Goal: Task Accomplishment & Management: Use online tool/utility

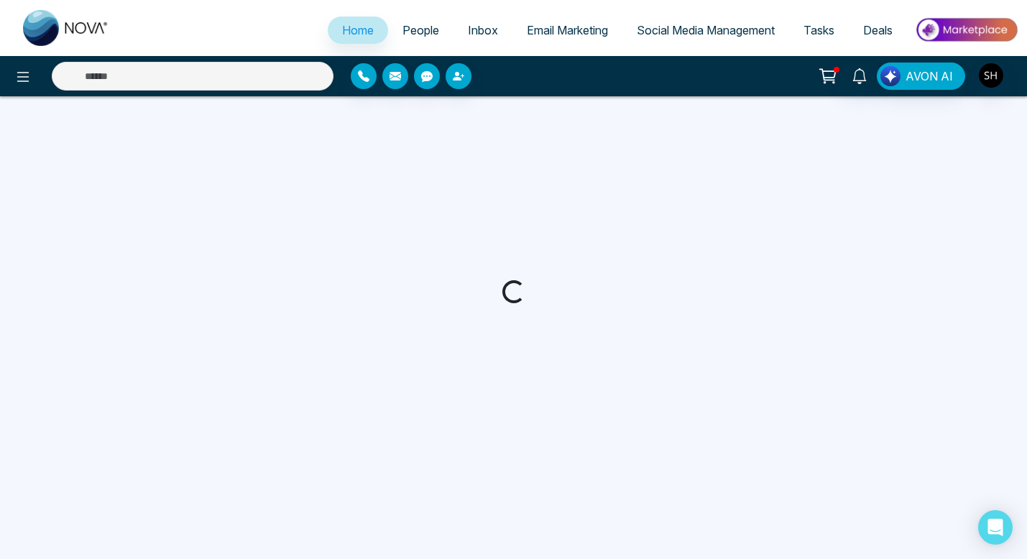
select select "*"
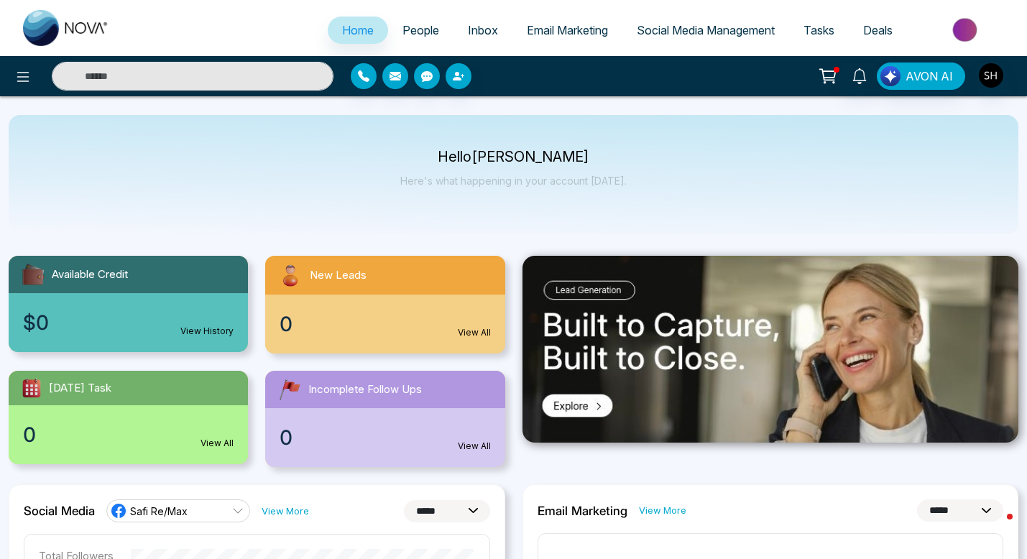
click at [691, 25] on span "Social Media Management" at bounding box center [706, 30] width 138 height 14
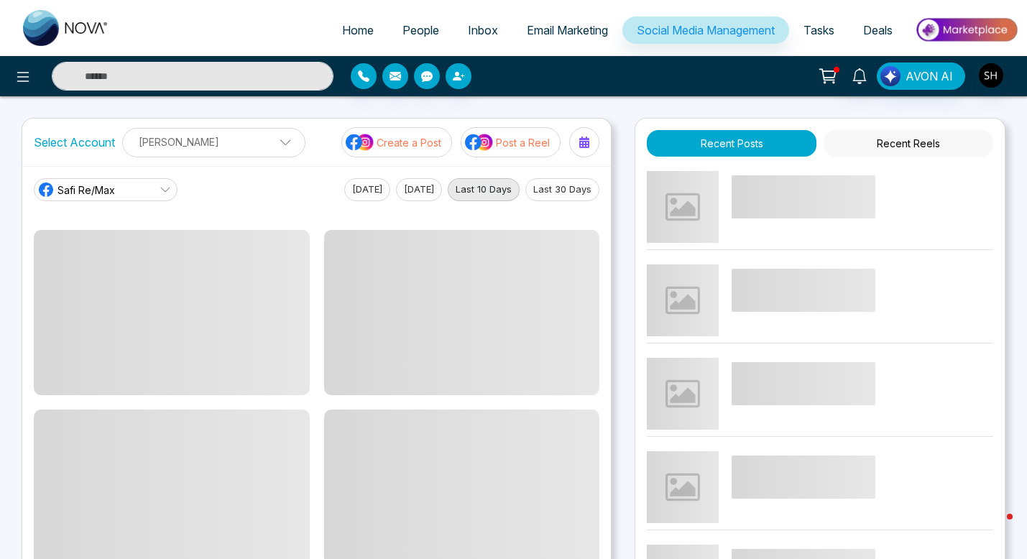
click at [418, 147] on p "Create a Post" at bounding box center [409, 142] width 65 height 15
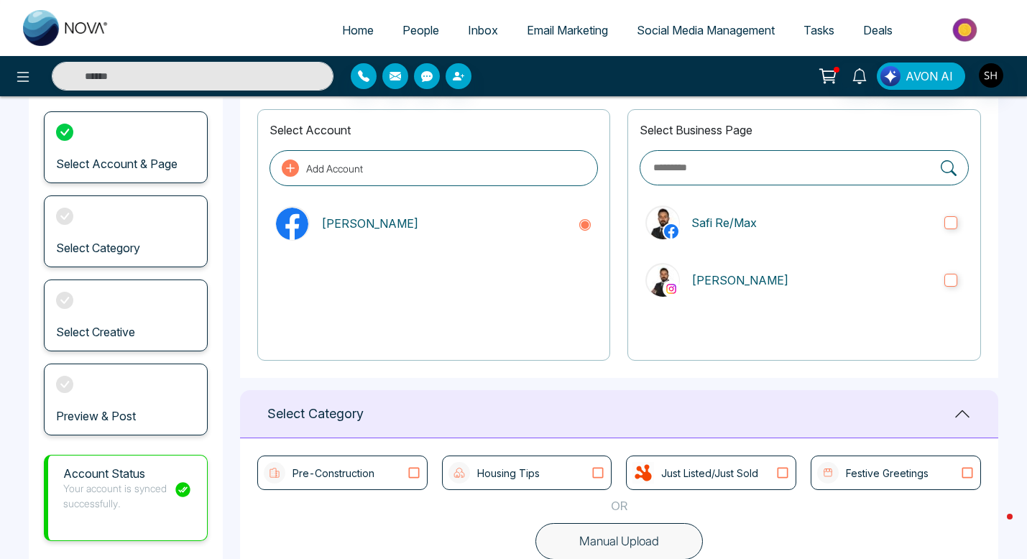
scroll to position [81, 0]
click at [596, 472] on icon at bounding box center [597, 473] width 19 height 14
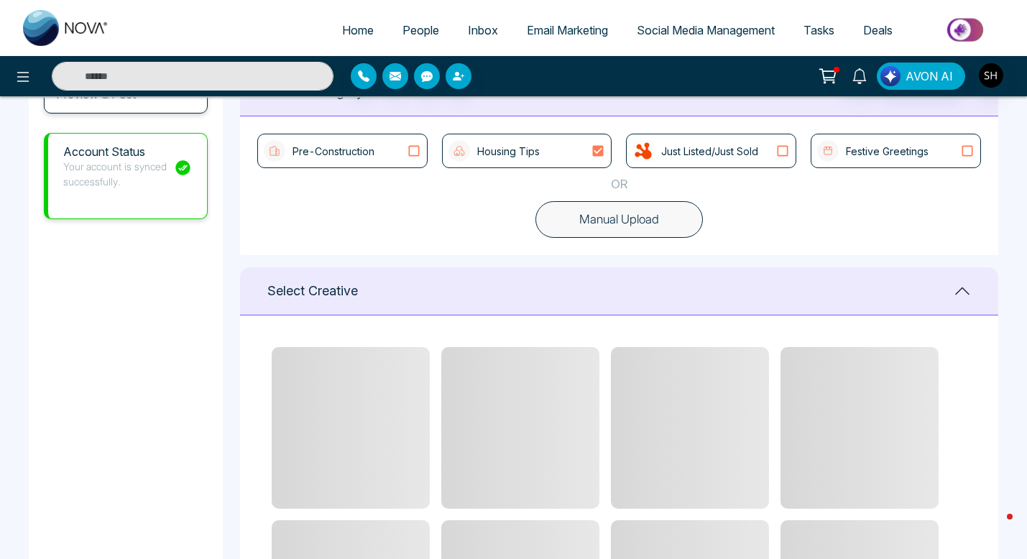
scroll to position [404, 0]
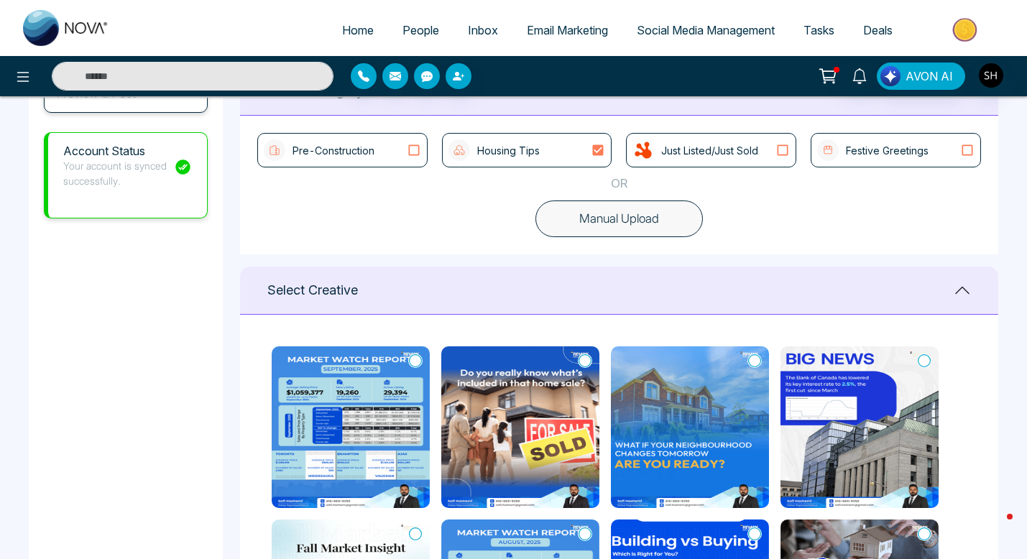
click at [343, 412] on img at bounding box center [351, 427] width 158 height 162
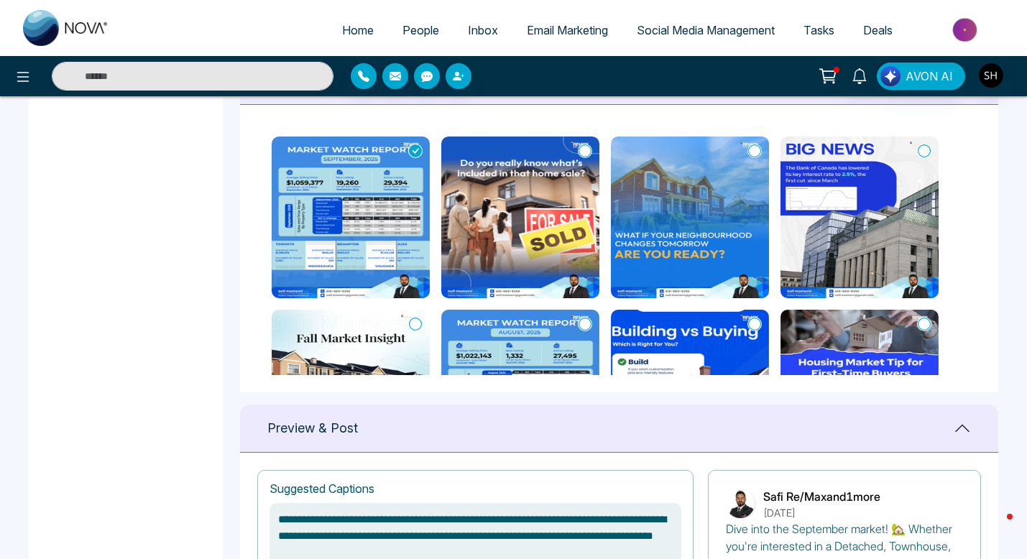
scroll to position [971, 0]
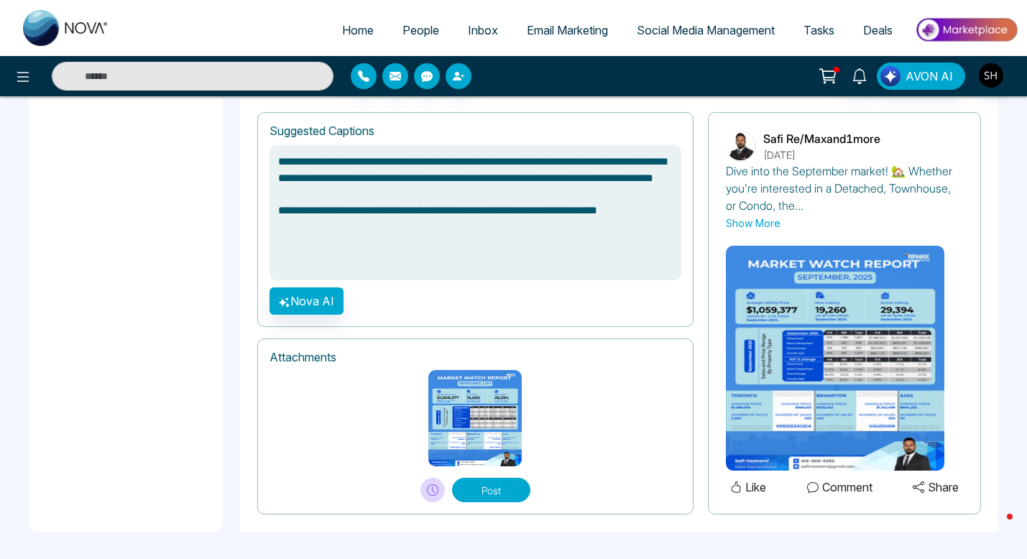
click at [499, 491] on button "Post" at bounding box center [491, 490] width 78 height 24
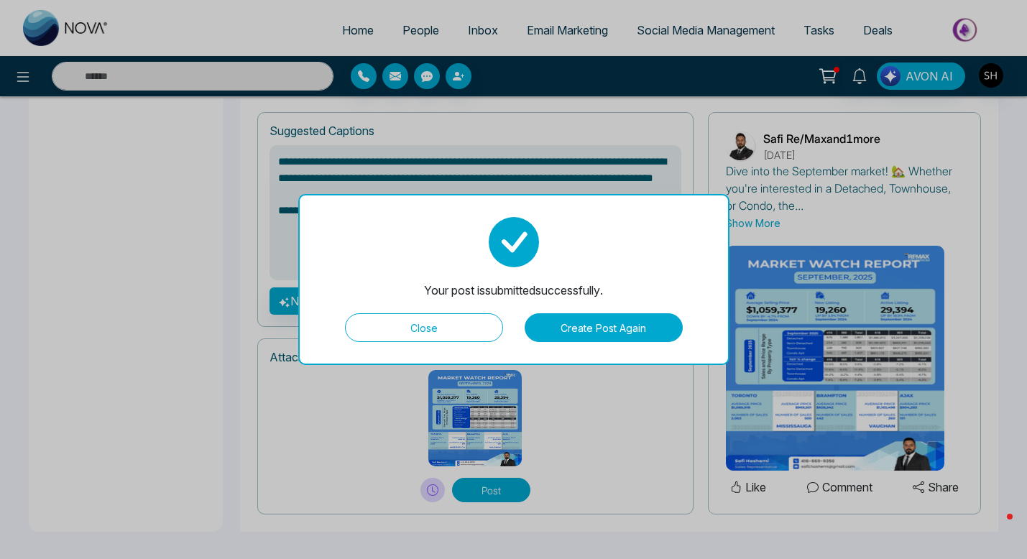
type textarea "**********"
click at [456, 338] on button "Close" at bounding box center [424, 327] width 158 height 29
